Goal: Task Accomplishment & Management: Manage account settings

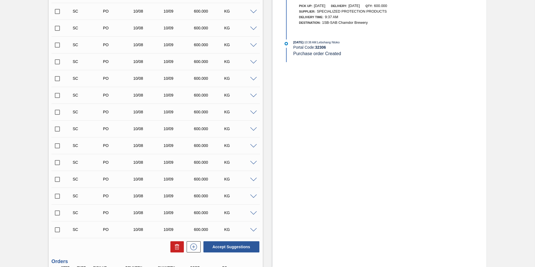
scroll to position [392, 0]
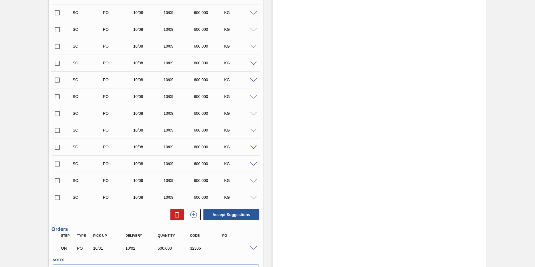
scroll to position [347, 0]
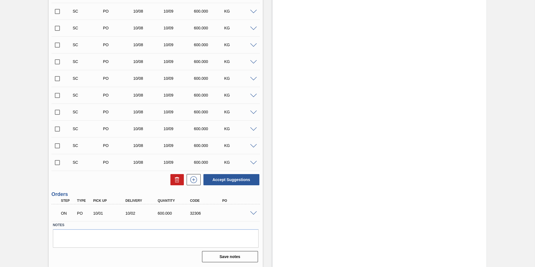
click at [251, 213] on span at bounding box center [253, 213] width 7 height 4
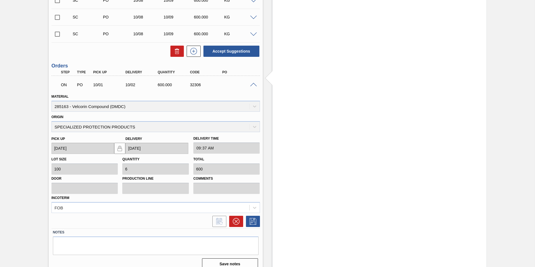
scroll to position [482, 0]
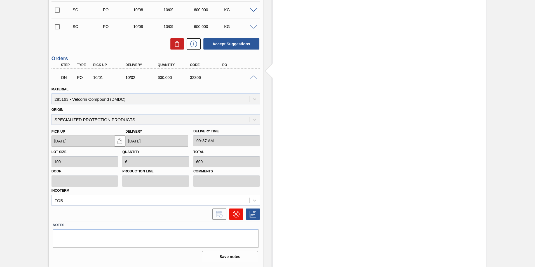
click at [235, 213] on icon at bounding box center [236, 214] width 7 height 7
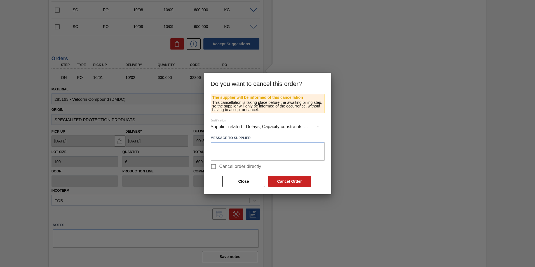
click at [216, 168] on input "Cancel order directly" at bounding box center [214, 167] width 12 height 12
checkbox input "true"
click at [284, 180] on button "Cancel Order" at bounding box center [289, 181] width 43 height 11
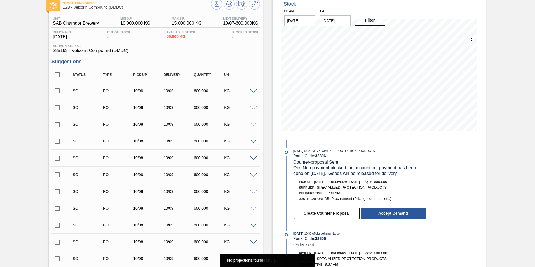
scroll to position [0, 0]
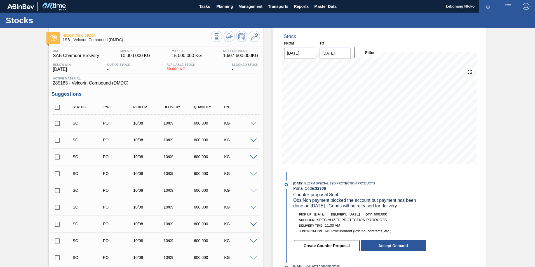
click at [252, 123] on span at bounding box center [253, 124] width 7 height 4
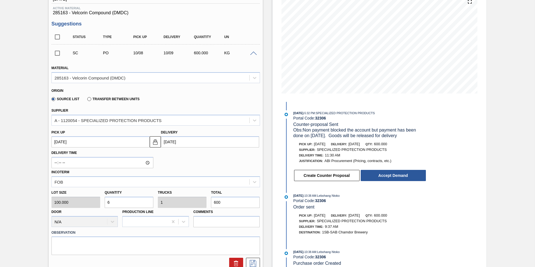
scroll to position [56, 0]
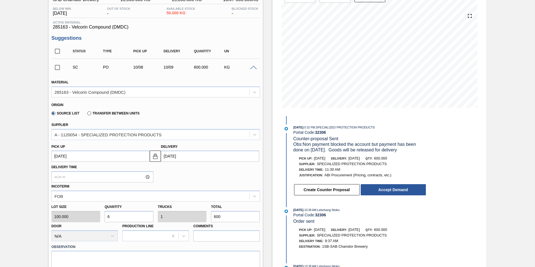
click at [255, 69] on span at bounding box center [253, 68] width 7 height 4
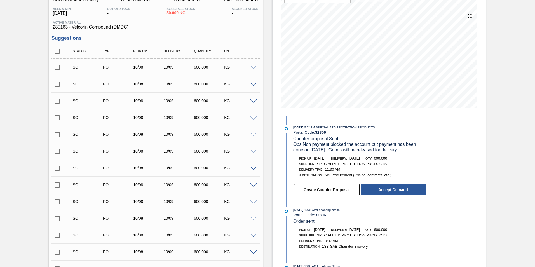
click at [57, 68] on input "checkbox" at bounding box center [57, 68] width 12 height 12
checkbox input "true"
click at [57, 84] on input "checkbox" at bounding box center [57, 84] width 12 height 12
checkbox input "true"
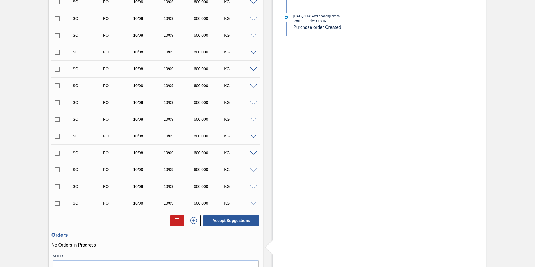
scroll to position [337, 0]
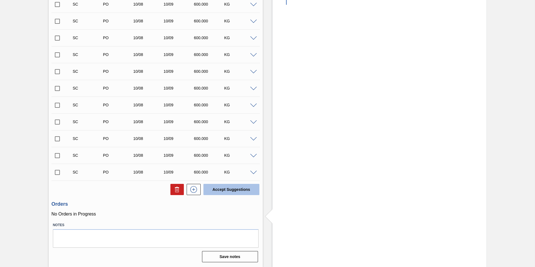
click at [229, 188] on button "Accept Suggestions" at bounding box center [231, 189] width 56 height 11
checkbox input "false"
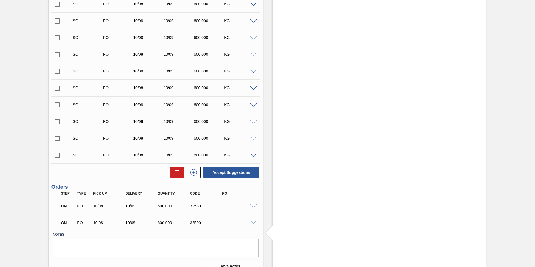
scroll to position [330, 0]
